Goal: Register for event/course

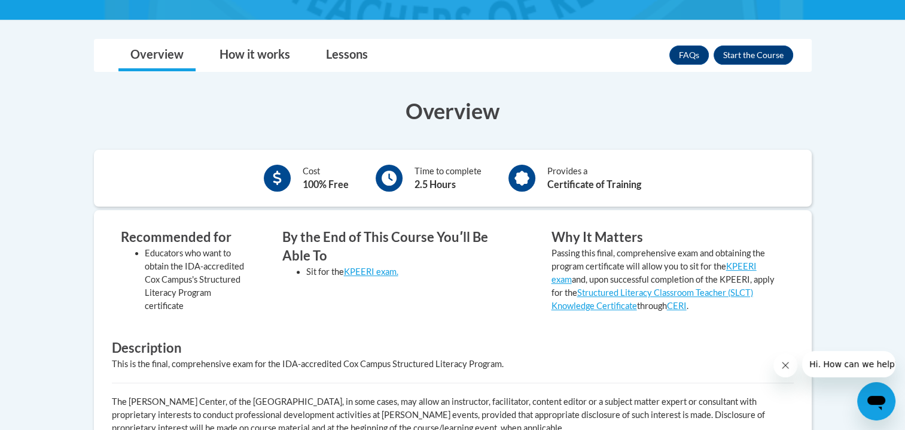
scroll to position [239, 0]
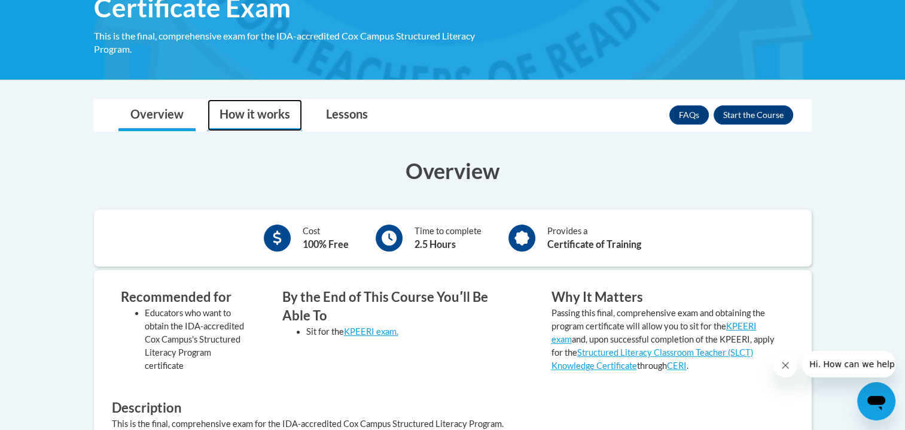
click at [278, 116] on link "How it works" at bounding box center [255, 115] width 95 height 32
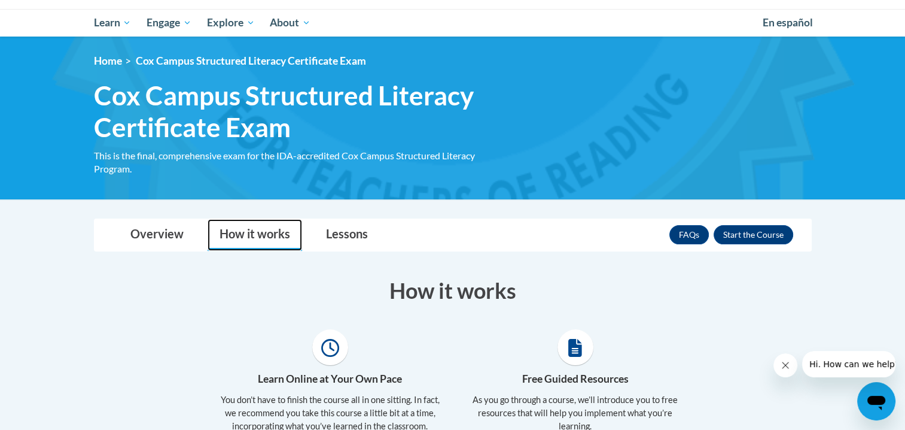
scroll to position [60, 0]
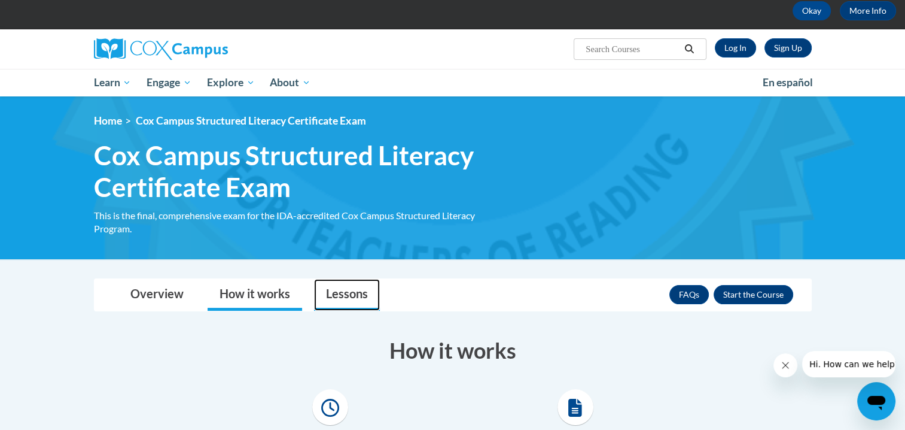
click at [358, 293] on link "Lessons" at bounding box center [347, 295] width 66 height 32
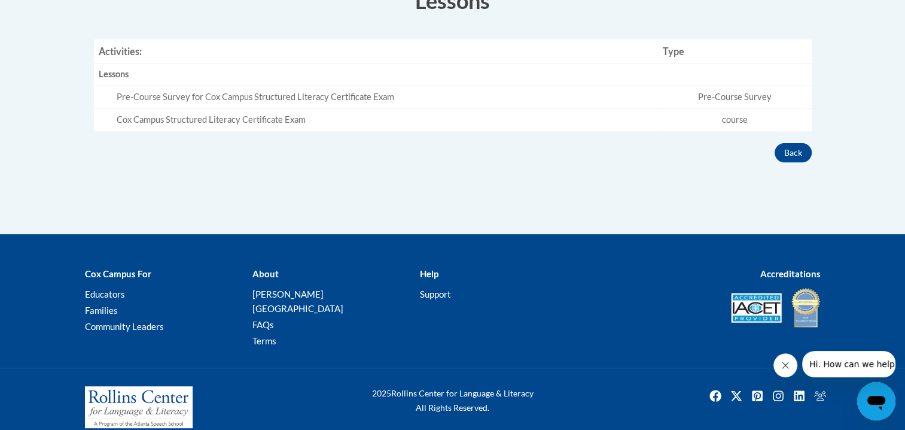
scroll to position [290, 0]
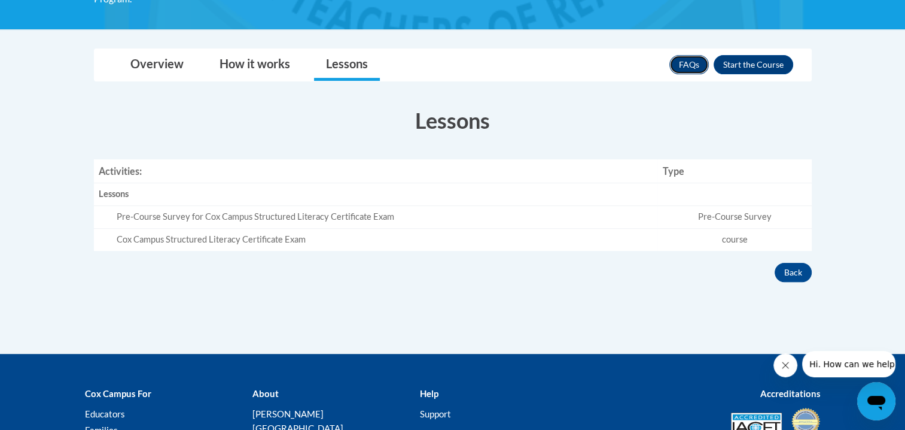
click at [694, 61] on link "FAQs" at bounding box center [688, 64] width 39 height 19
click at [756, 62] on button "Enroll" at bounding box center [754, 64] width 80 height 19
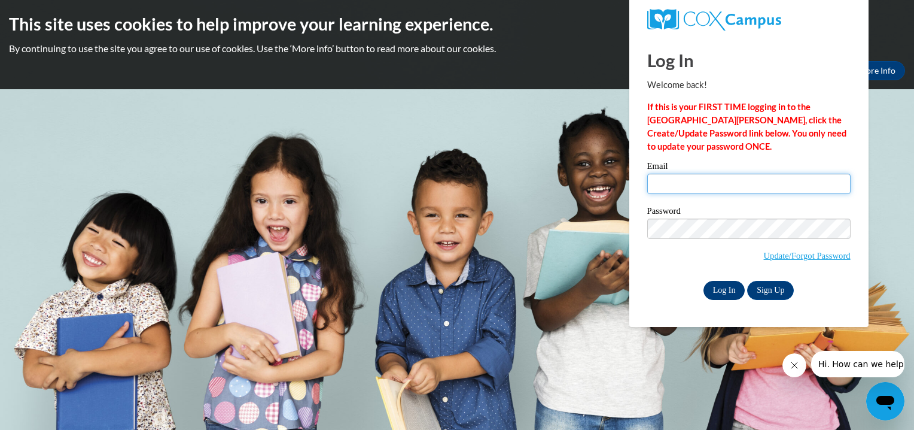
type input "jwright@semo.edu"
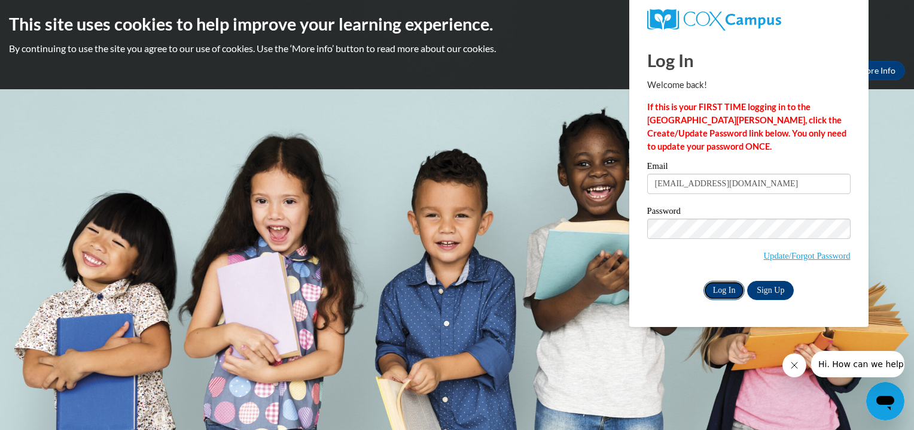
click at [729, 287] on input "Log In" at bounding box center [725, 290] width 42 height 19
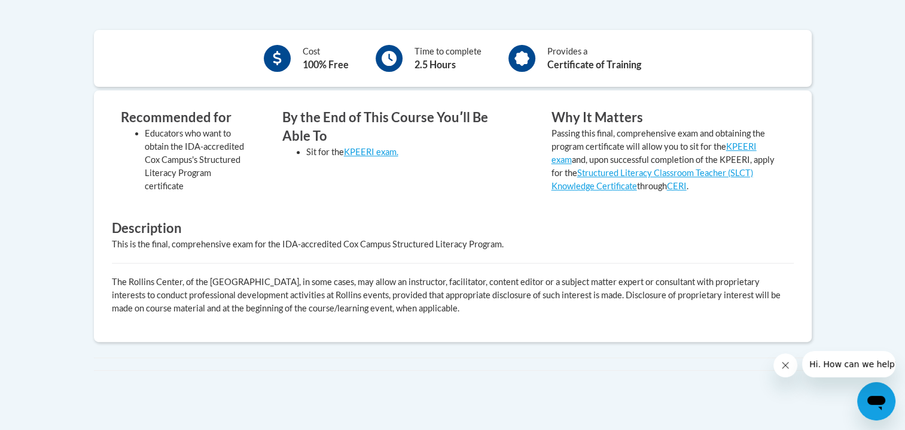
scroll to position [299, 0]
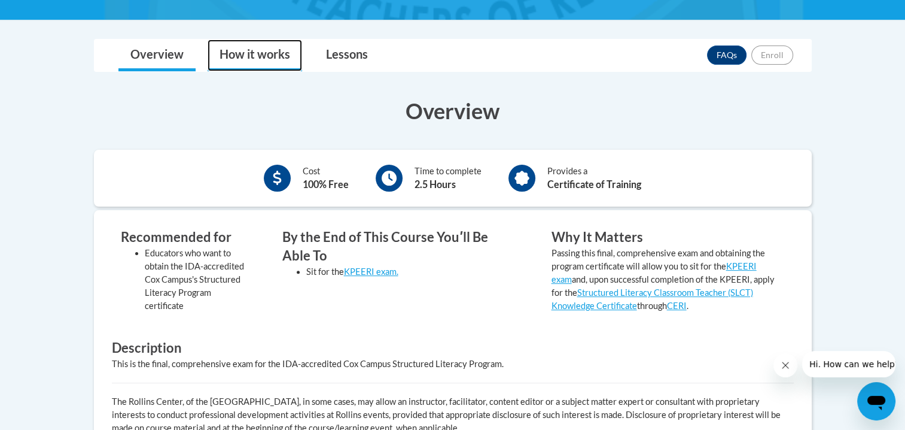
click at [254, 54] on link "How it works" at bounding box center [255, 55] width 95 height 32
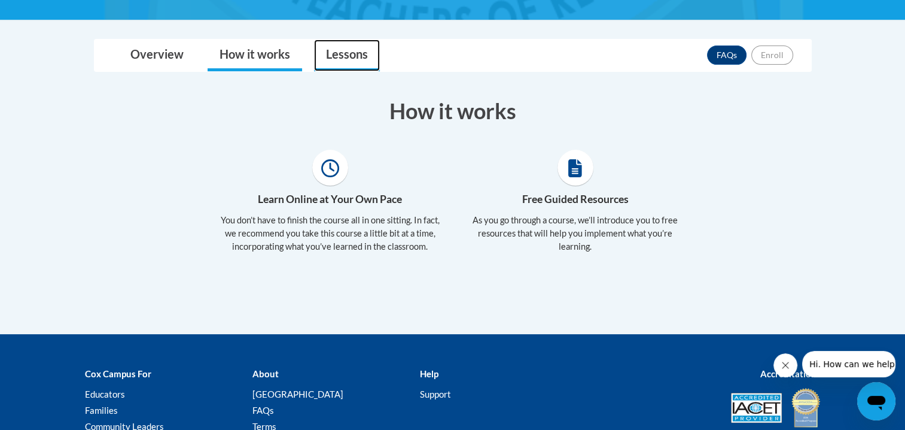
click at [328, 53] on link "Lessons" at bounding box center [347, 55] width 66 height 32
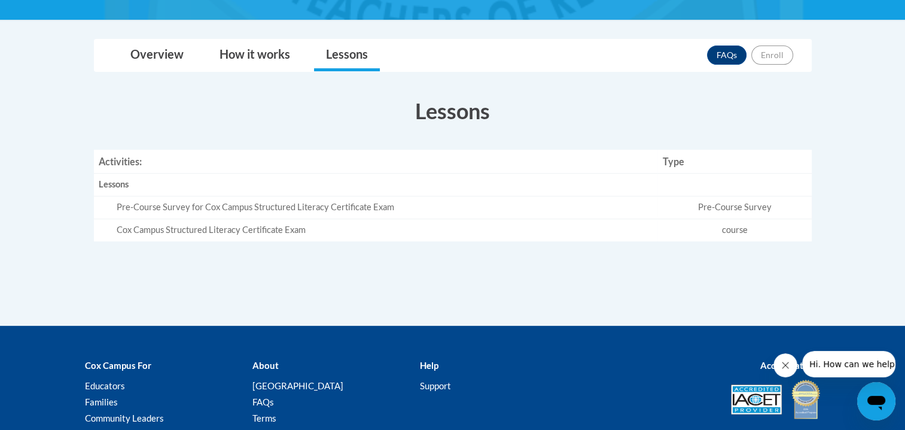
click at [159, 206] on div "Pre-Course Survey for Cox Campus Structured Literacy Certificate Exam" at bounding box center [385, 207] width 537 height 13
click at [720, 205] on td "Pre-Course Survey" at bounding box center [734, 207] width 154 height 23
click at [280, 232] on div "Cox Campus Structured Literacy Certificate Exam" at bounding box center [385, 230] width 537 height 13
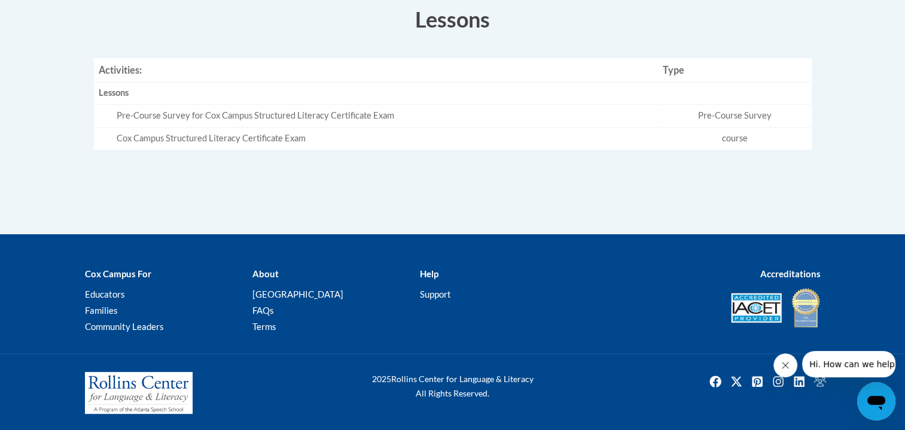
scroll to position [92, 0]
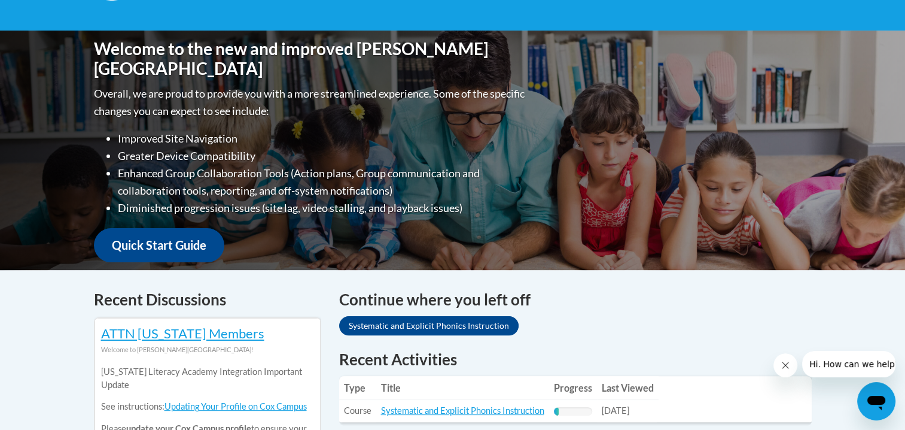
scroll to position [359, 0]
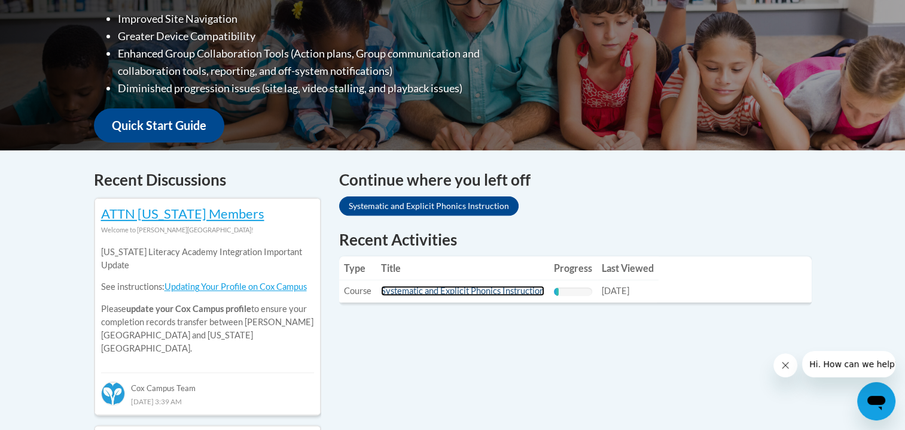
click at [455, 290] on link "Systematic and Explicit Phonics Instruction" at bounding box center [462, 290] width 163 height 10
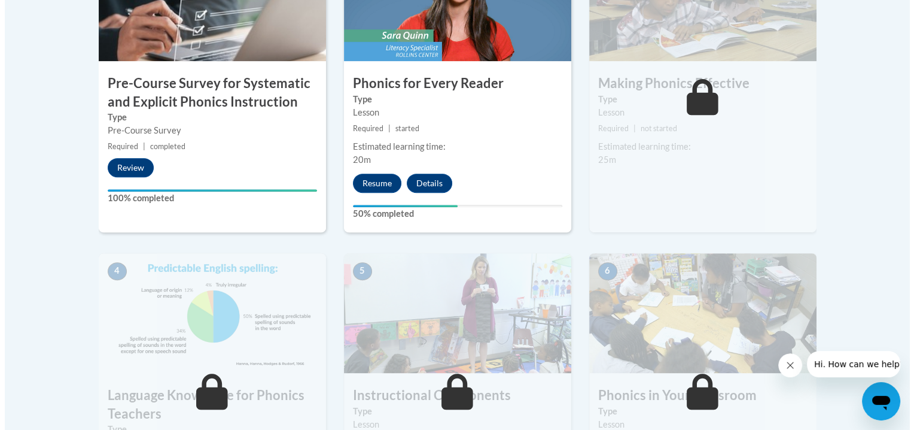
scroll to position [359, 0]
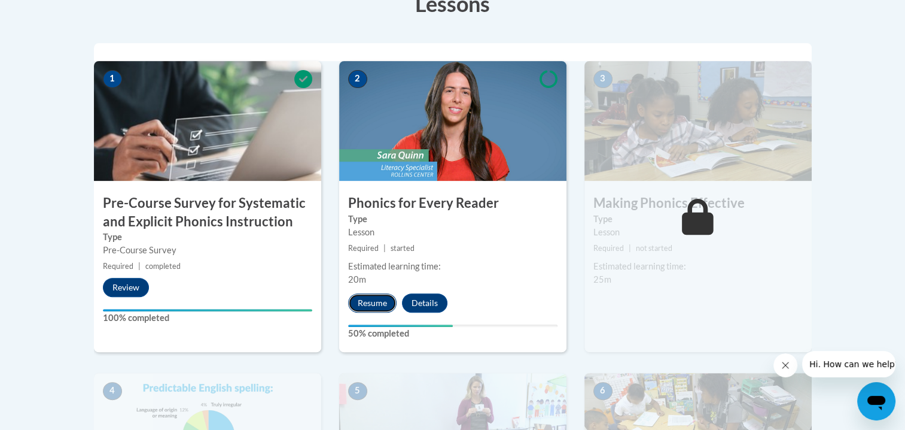
click at [369, 302] on button "Resume" at bounding box center [372, 302] width 48 height 19
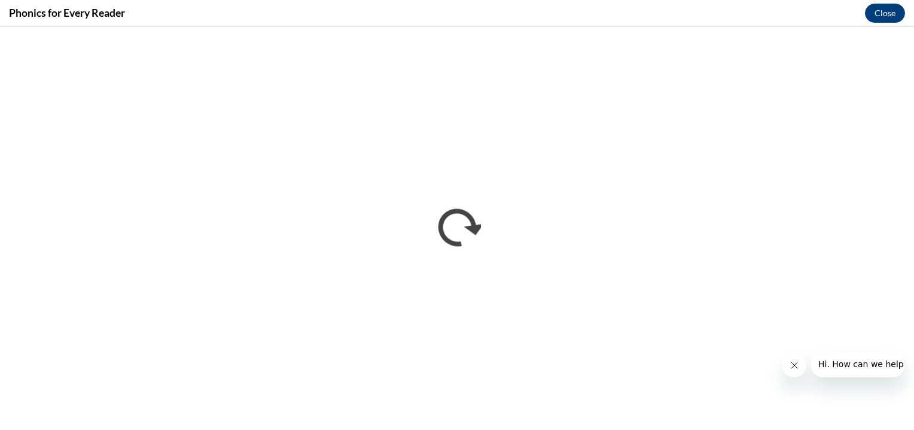
scroll to position [0, 0]
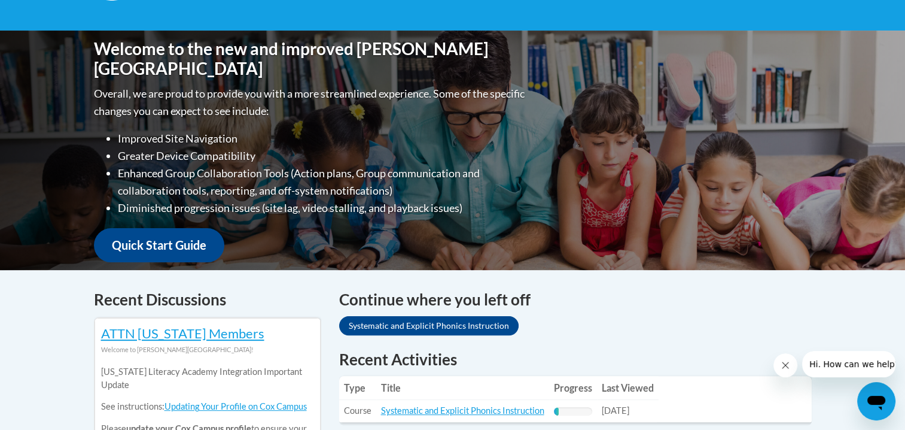
scroll to position [179, 0]
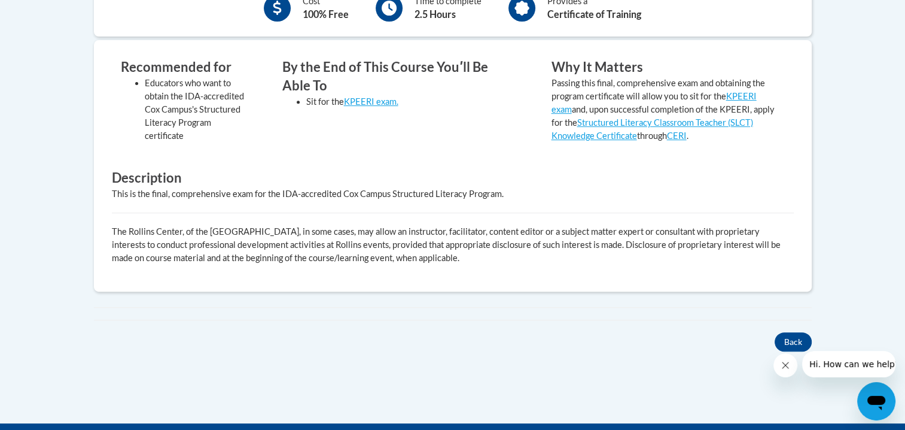
scroll to position [170, 0]
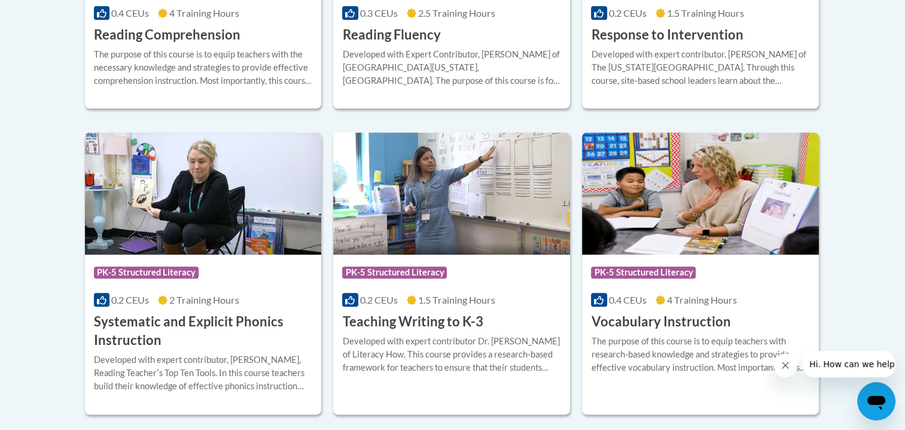
scroll to position [1196, 0]
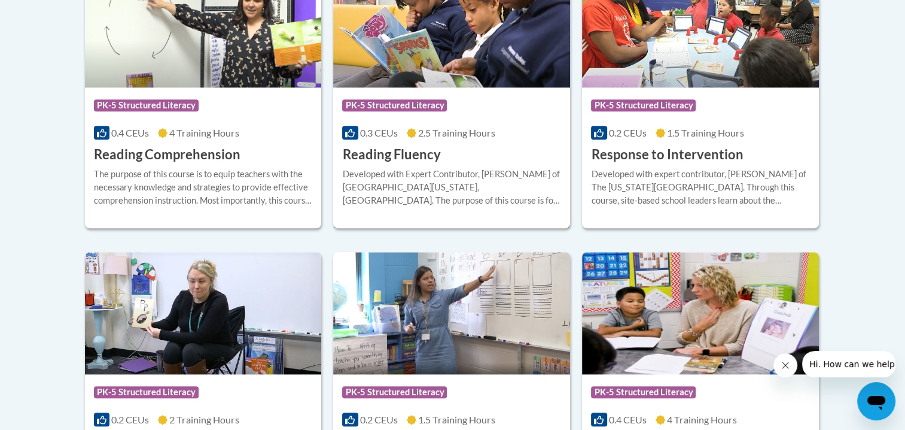
click at [454, 102] on div "Course Category: PK-5 Structured Literacy" at bounding box center [451, 106] width 219 height 27
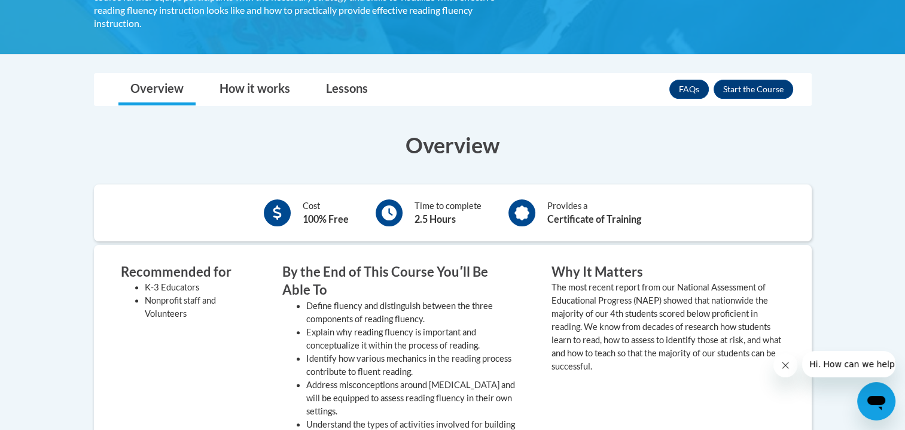
scroll to position [239, 0]
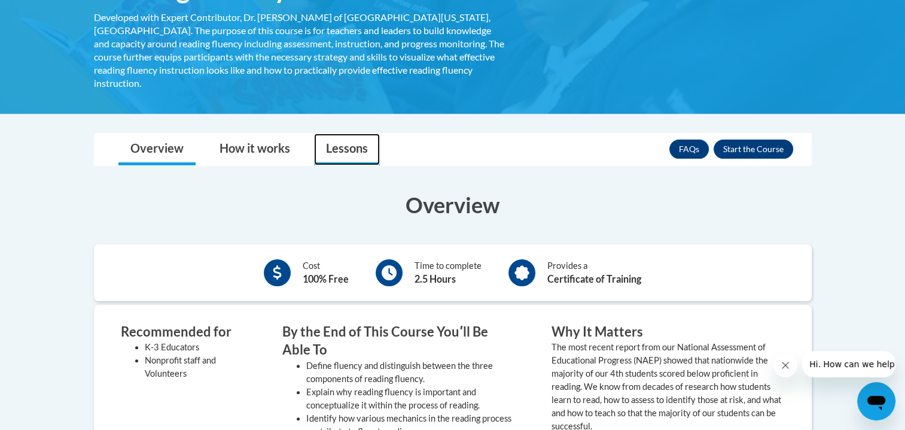
click at [360, 133] on link "Lessons" at bounding box center [347, 149] width 66 height 32
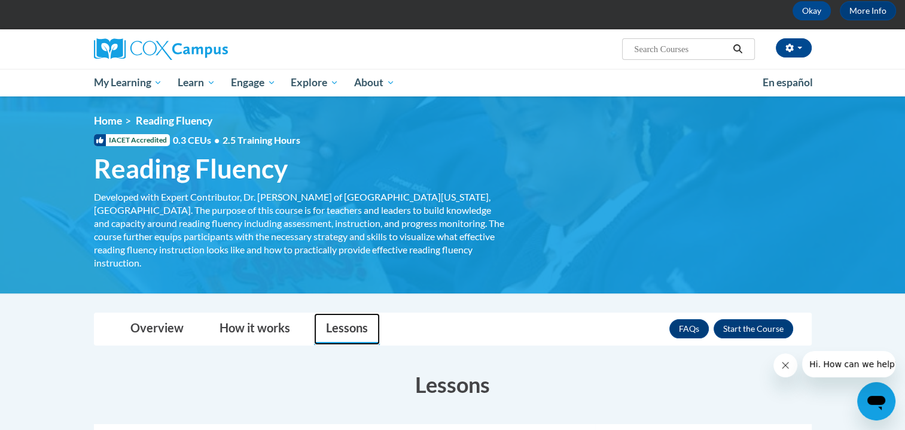
scroll to position [120, 0]
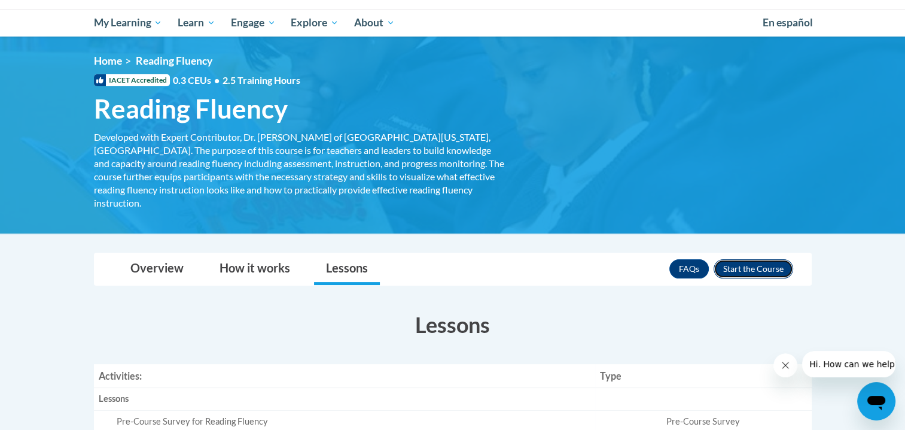
click at [756, 259] on button "Enroll" at bounding box center [754, 268] width 80 height 19
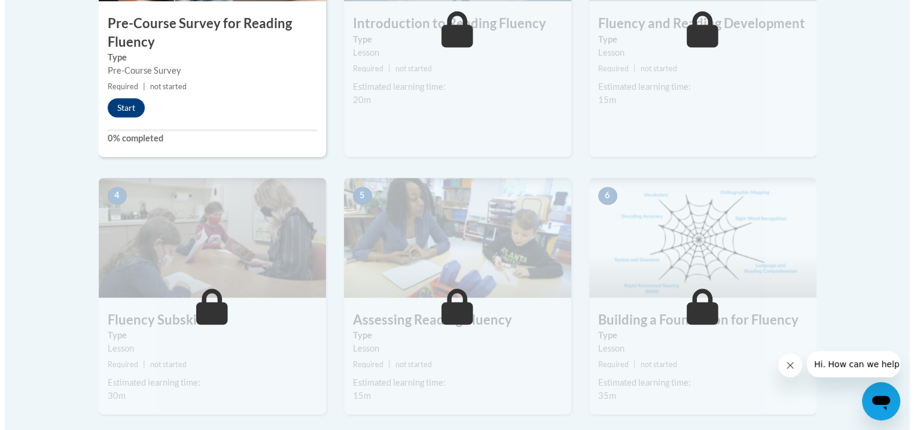
scroll to position [479, 0]
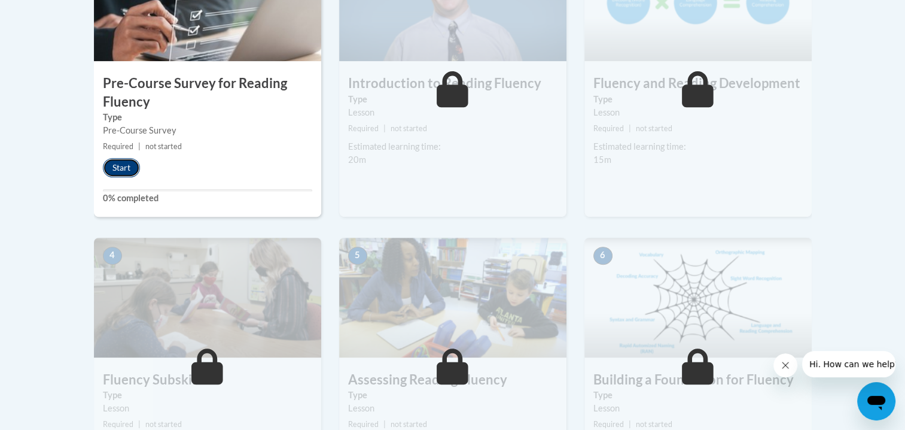
click at [120, 165] on button "Start" at bounding box center [121, 167] width 37 height 19
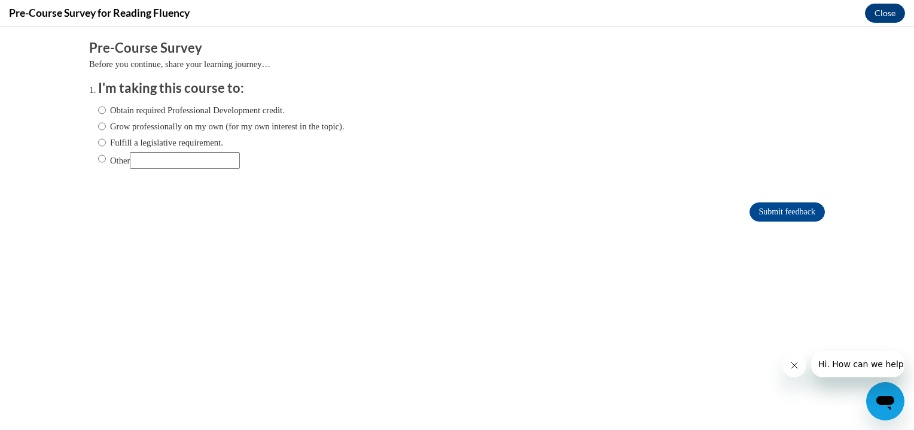
scroll to position [0, 0]
click at [98, 127] on input "Grow professionally on my own (for my own interest in the topic)." at bounding box center [102, 126] width 8 height 13
radio input "true"
click at [788, 213] on input "Submit feedback" at bounding box center [787, 211] width 75 height 19
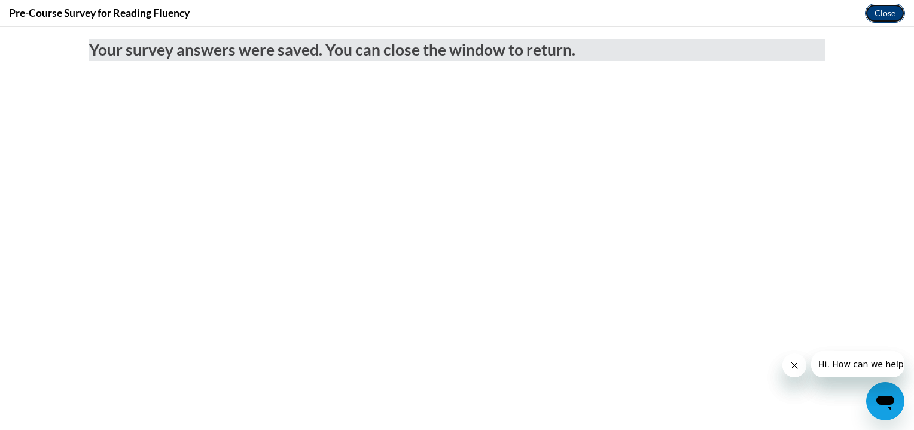
click at [890, 8] on button "Close" at bounding box center [885, 13] width 40 height 19
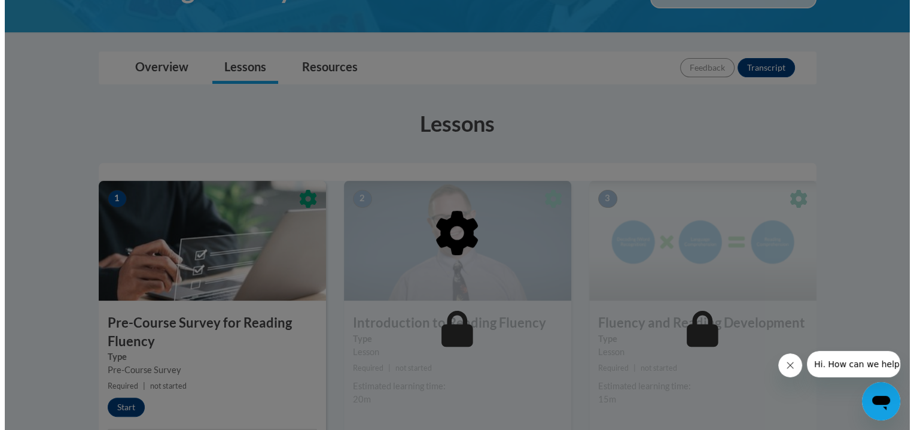
scroll to position [299, 0]
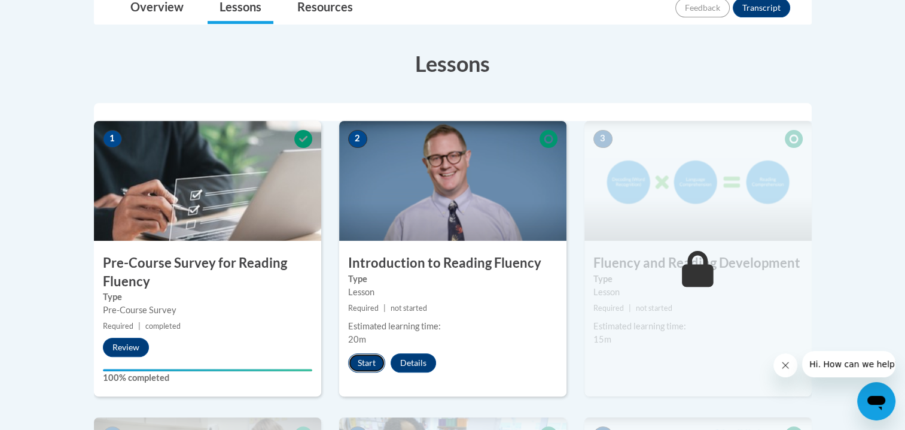
click at [372, 359] on button "Start" at bounding box center [366, 362] width 37 height 19
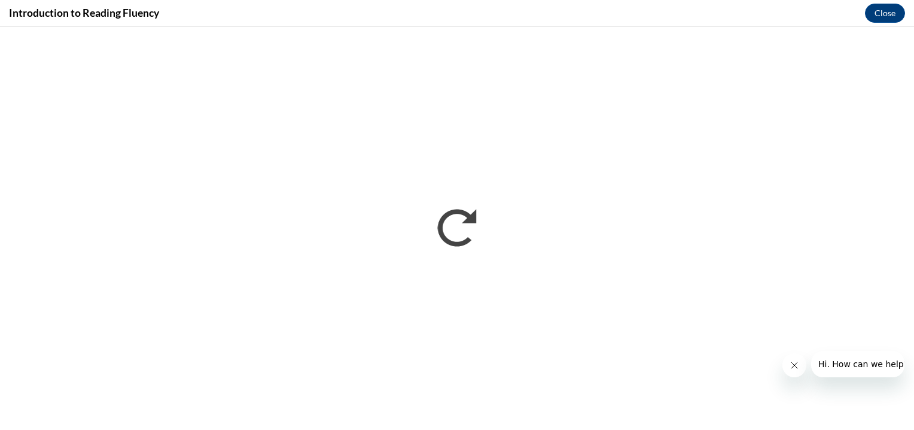
scroll to position [0, 0]
